Goal: Task Accomplishment & Management: Manage account settings

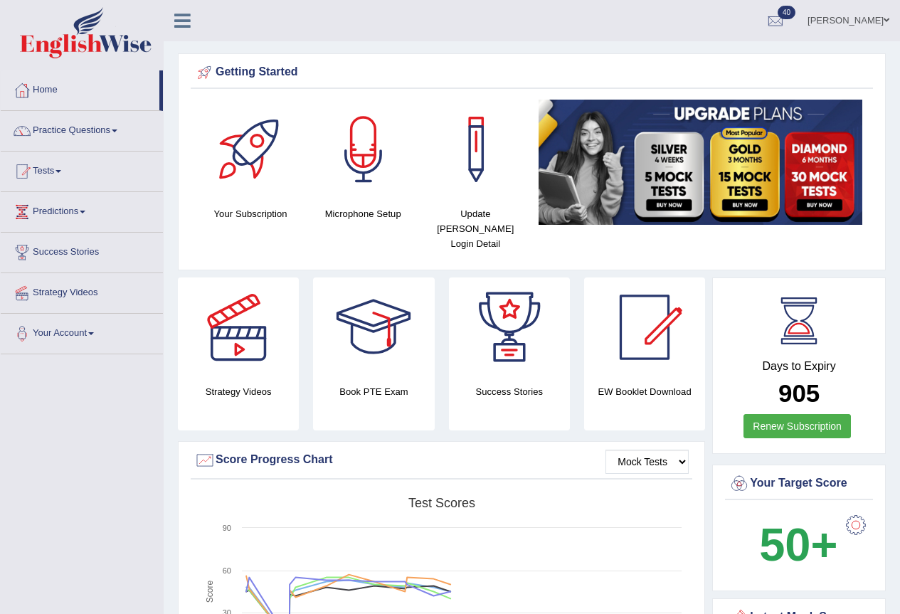
click at [856, 23] on link "Ali Hasan Biswas" at bounding box center [848, 18] width 103 height 37
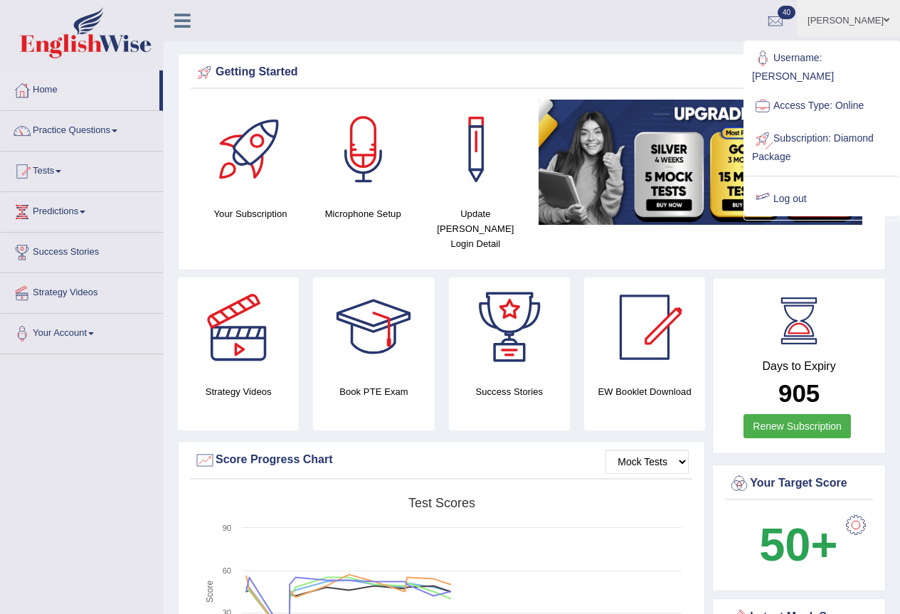
click at [805, 188] on link "Log out" at bounding box center [822, 199] width 154 height 33
